Goal: Task Accomplishment & Management: Manage account settings

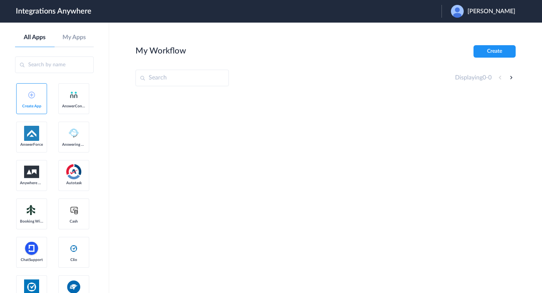
click at [500, 12] on span "[PERSON_NAME]" at bounding box center [491, 11] width 48 height 7
click at [477, 34] on li "Logout" at bounding box center [481, 31] width 81 height 14
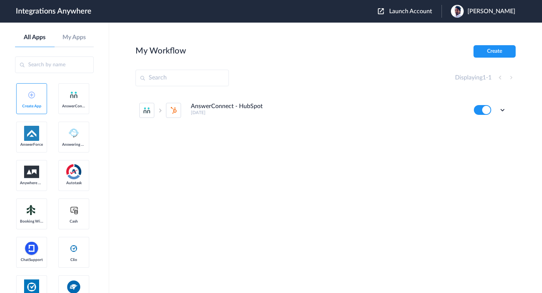
click at [428, 12] on span "Launch Account" at bounding box center [410, 11] width 43 height 6
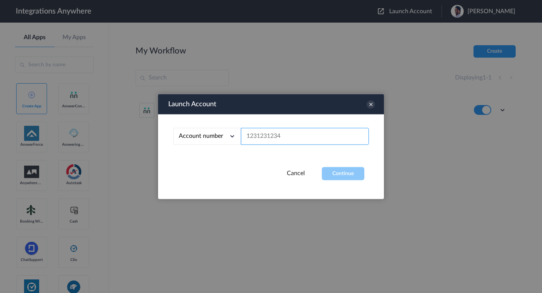
click at [285, 140] on input "text" at bounding box center [305, 136] width 128 height 17
paste input "8773814613"
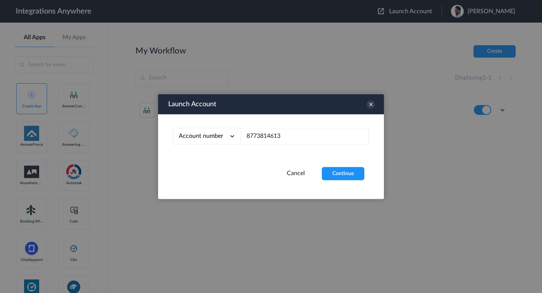
click at [324, 181] on div "Launch Account Account number Account number Email address 8773814613 Cancel Co…" at bounding box center [271, 146] width 226 height 105
click at [329, 175] on button "Continue" at bounding box center [343, 173] width 43 height 13
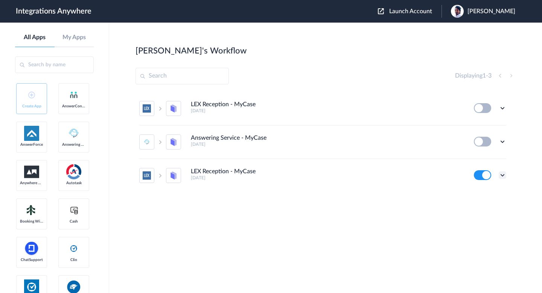
click at [499, 175] on icon at bounding box center [502, 175] width 8 height 8
click at [486, 161] on li "Delete" at bounding box center [481, 157] width 49 height 14
click at [484, 155] on li "Are you sure?" at bounding box center [481, 153] width 49 height 20
click at [503, 139] on icon at bounding box center [502, 142] width 8 height 8
click at [480, 187] on span "Delete" at bounding box center [478, 186] width 15 height 5
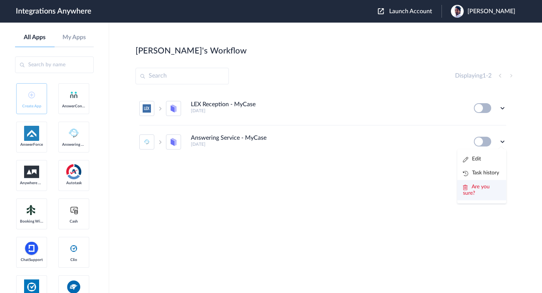
click at [475, 193] on li "Are you sure?" at bounding box center [481, 190] width 49 height 20
click at [503, 107] on icon at bounding box center [502, 108] width 8 height 8
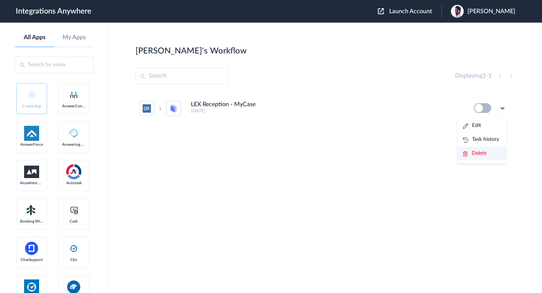
click at [483, 150] on span "Delete" at bounding box center [478, 152] width 15 height 5
click at [478, 150] on span "Are you sure?" at bounding box center [476, 156] width 27 height 12
click at [412, 16] on div "Launch Account [PERSON_NAME] My Account Logout" at bounding box center [450, 11] width 145 height 13
click at [410, 11] on span "Launch Account" at bounding box center [410, 11] width 43 height 6
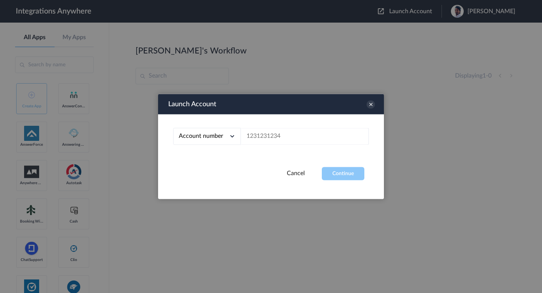
click at [282, 147] on div "Account number Account number Email address" at bounding box center [271, 140] width 226 height 53
click at [285, 143] on input "text" at bounding box center [305, 136] width 128 height 17
paste input "8773814613"
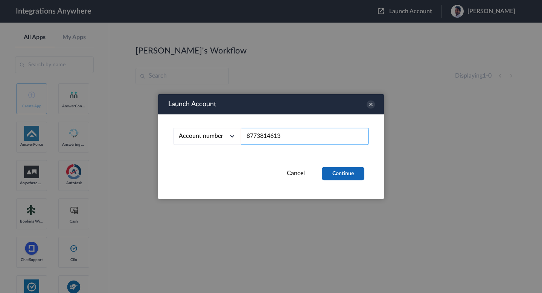
type input "8773814613"
click at [360, 170] on button "Continue" at bounding box center [343, 173] width 43 height 13
